Goal: Task Accomplishment & Management: Use online tool/utility

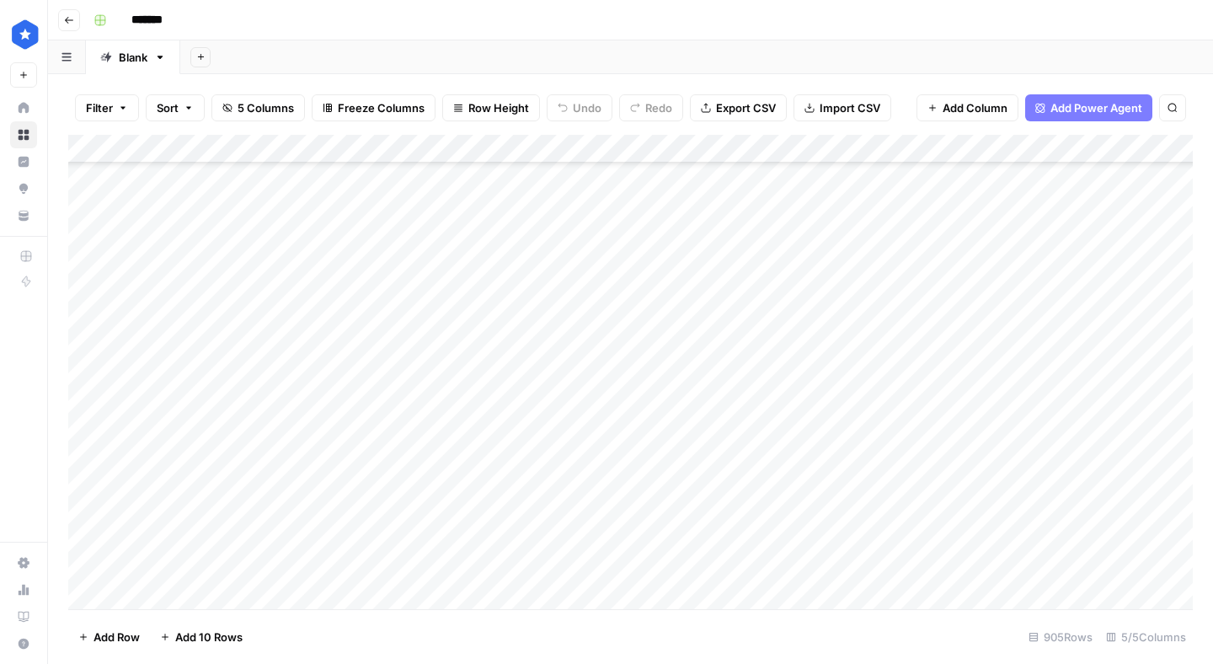
scroll to position [25505, 0]
click at [187, 594] on div "Add Column" at bounding box center [630, 372] width 1125 height 474
type textarea "**********"
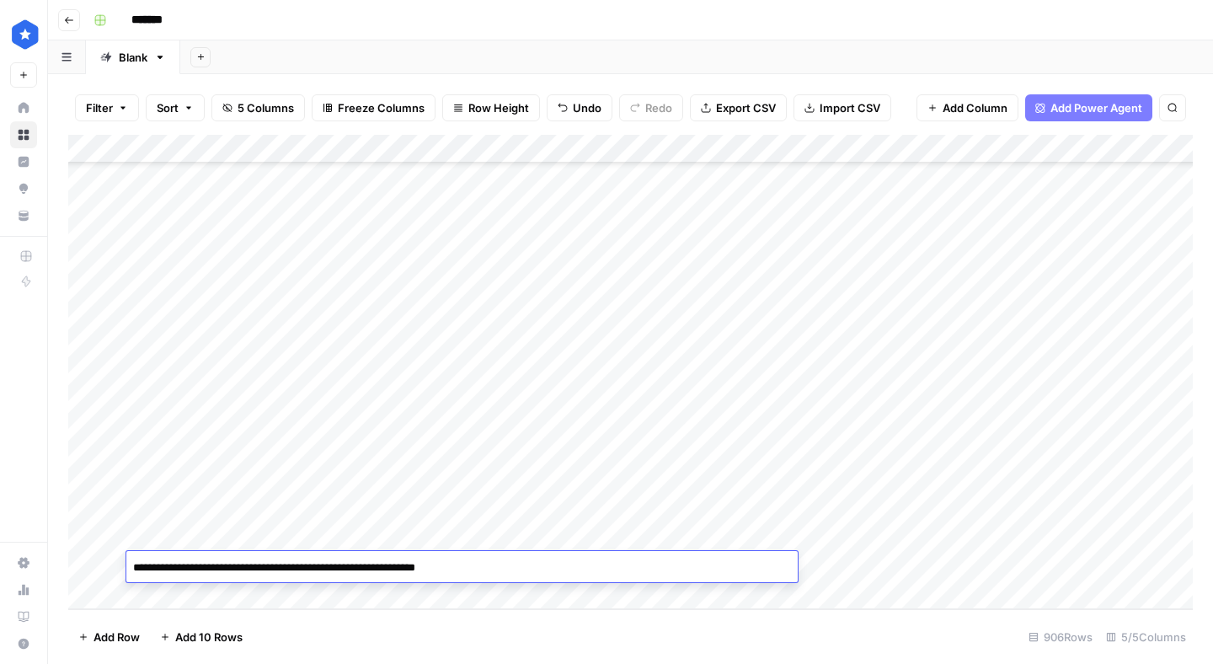
click at [852, 569] on div "Add Column" at bounding box center [630, 372] width 1125 height 474
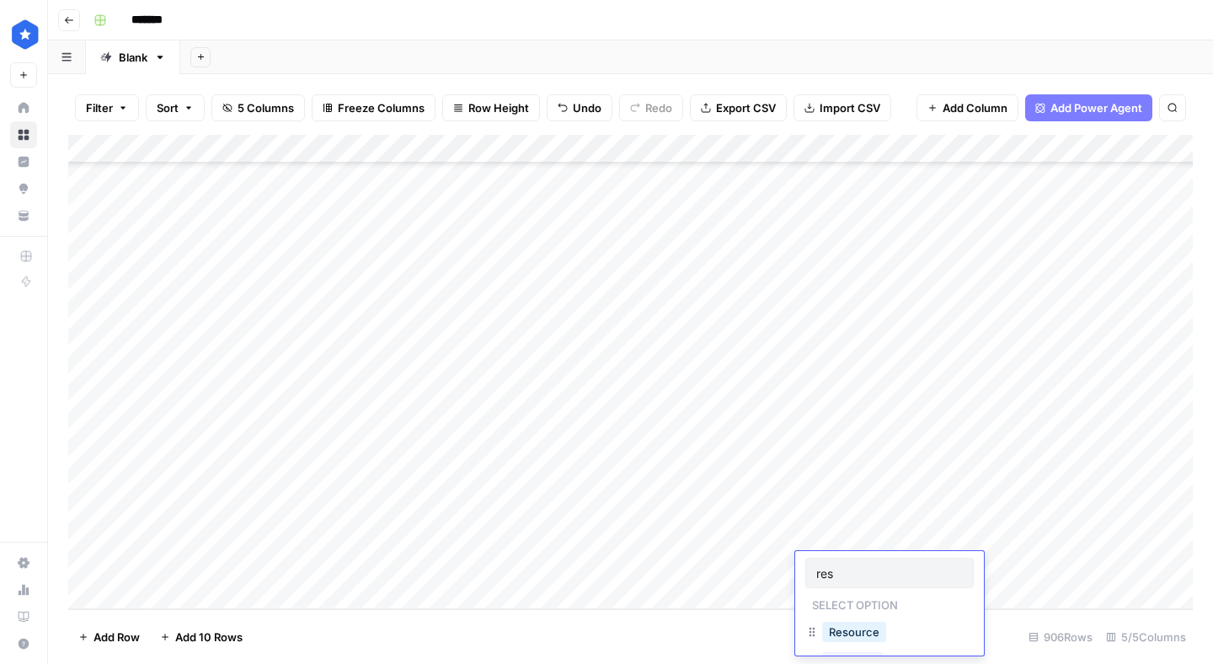
type input "res"
click at [869, 627] on button "Resource" at bounding box center [854, 632] width 64 height 20
click at [1020, 564] on div "Add Column" at bounding box center [630, 372] width 1125 height 474
